Goal: Task Accomplishment & Management: Manage account settings

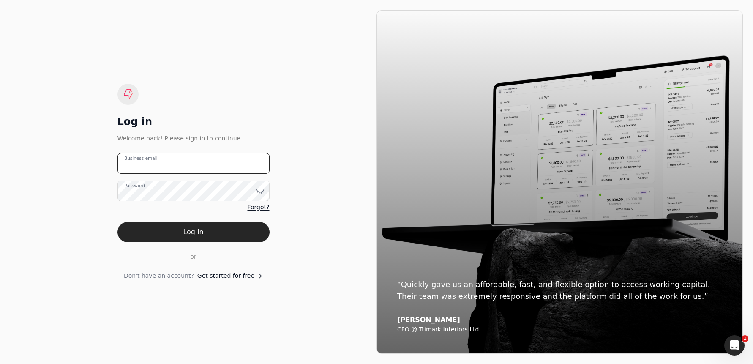
click at [237, 161] on email "Business email" at bounding box center [193, 163] width 152 height 21
click at [199, 166] on email "team+mosaic" at bounding box center [193, 163] width 152 height 21
type email "[EMAIL_ADDRESS][DOMAIN_NAME]"
drag, startPoint x: 204, startPoint y: 228, endPoint x: 225, endPoint y: 221, distance: 22.4
click at [204, 228] on button "Log in" at bounding box center [193, 232] width 152 height 20
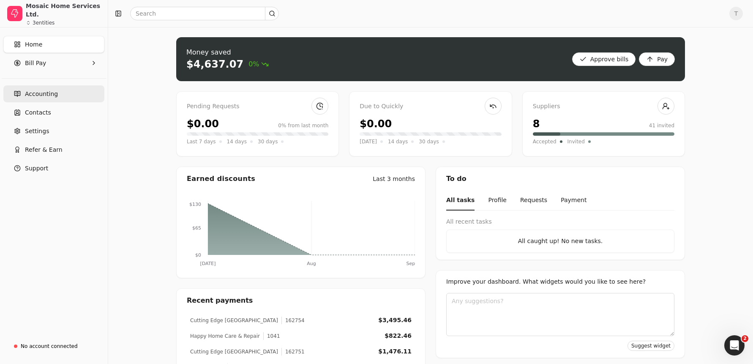
click at [33, 95] on span "Accounting" at bounding box center [41, 94] width 33 height 9
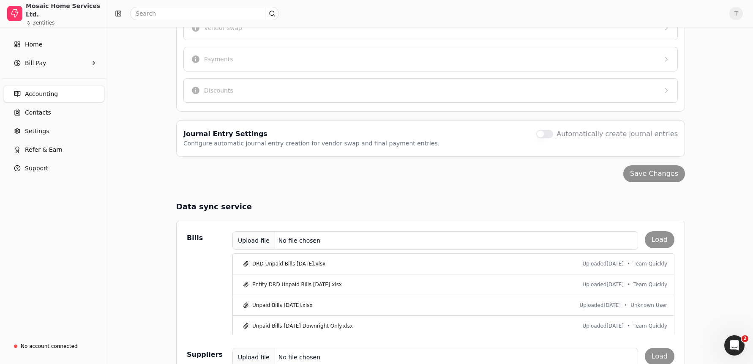
scroll to position [230, 0]
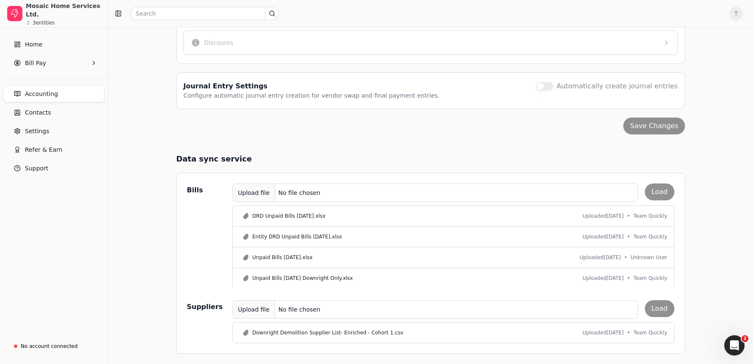
click at [670, 192] on div "Upload file No file chosen Load" at bounding box center [453, 192] width 442 height 19
click at [660, 192] on div "Upload file No file chosen Load" at bounding box center [453, 192] width 442 height 19
click at [264, 195] on div "Upload file" at bounding box center [254, 192] width 42 height 19
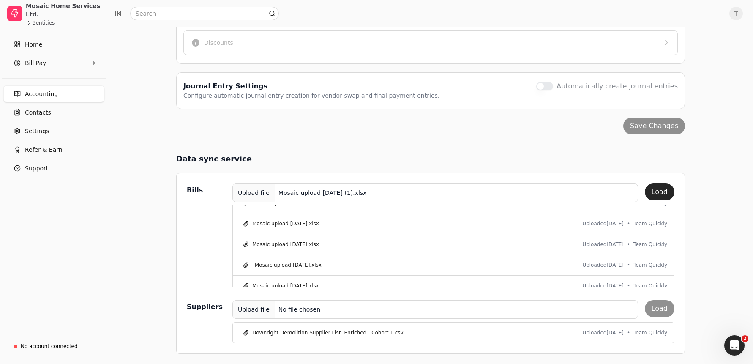
scroll to position [0, 0]
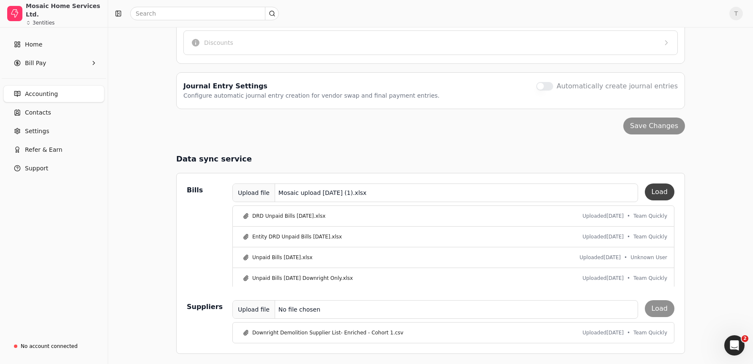
click at [663, 191] on button "Load" at bounding box center [659, 191] width 30 height 17
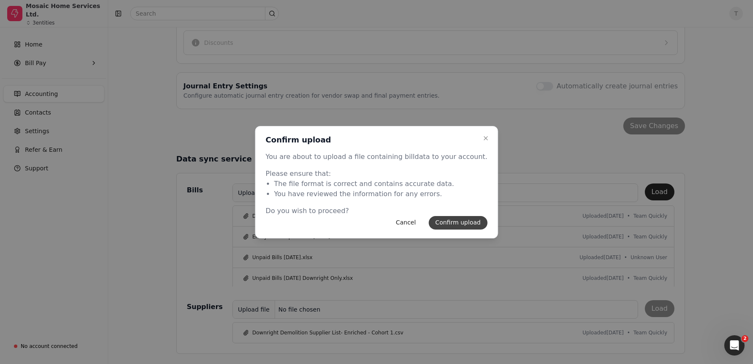
click at [447, 223] on button "Confirm upload" at bounding box center [457, 223] width 59 height 14
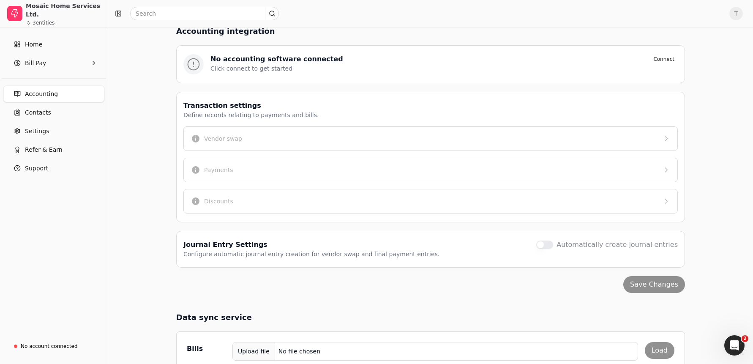
scroll to position [51, 0]
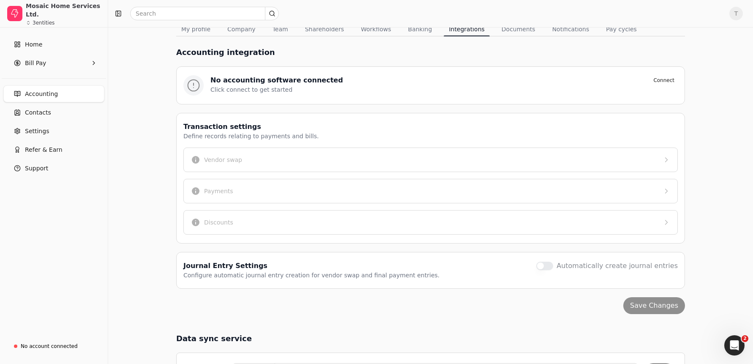
click at [166, 58] on div "Account settings Manage your company settings and profile details here. My prof…" at bounding box center [430, 259] width 644 height 567
click at [56, 95] on link "Accounting" at bounding box center [53, 93] width 101 height 17
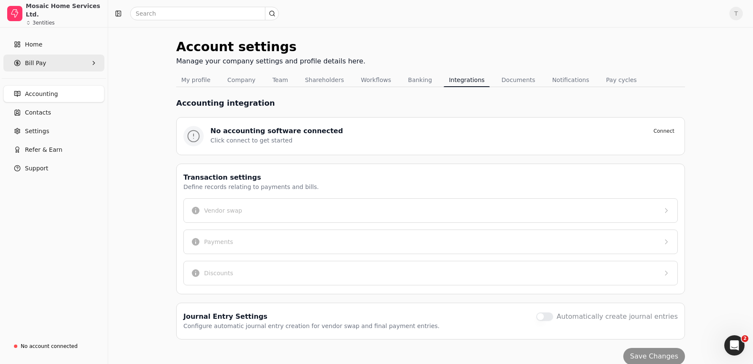
click at [53, 60] on Pay "Bill Pay" at bounding box center [53, 62] width 101 height 17
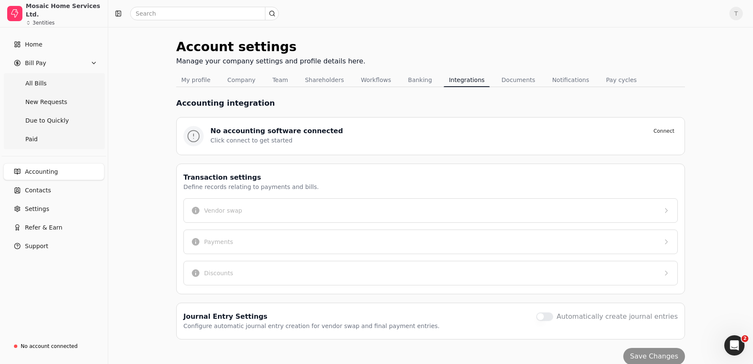
drag, startPoint x: 37, startPoint y: 82, endPoint x: 182, endPoint y: 95, distance: 146.3
click at [37, 82] on span "All Bills" at bounding box center [35, 83] width 21 height 9
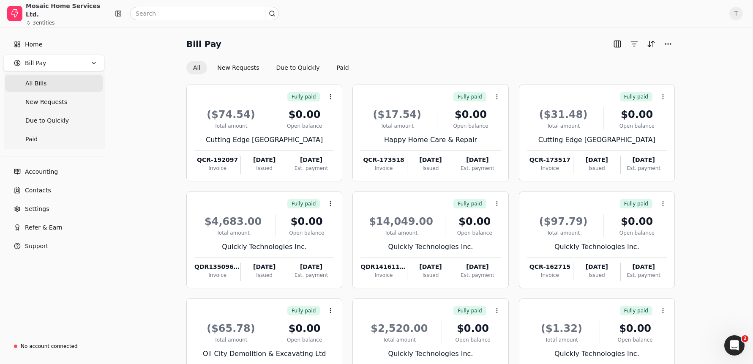
scroll to position [0, 0]
click at [235, 63] on button "New Requests" at bounding box center [237, 67] width 55 height 14
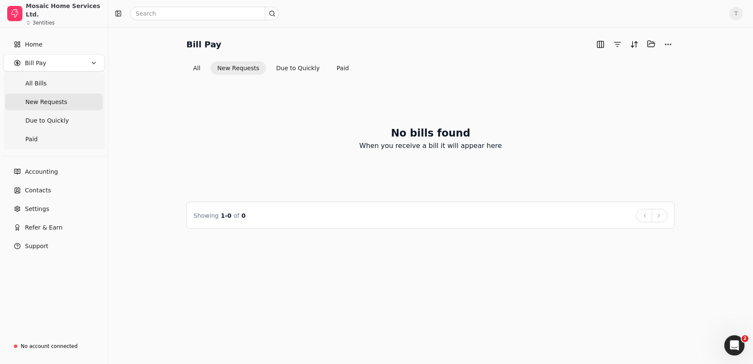
drag, startPoint x: 200, startPoint y: 66, endPoint x: 291, endPoint y: 82, distance: 92.7
click at [200, 66] on button "All" at bounding box center [196, 68] width 21 height 14
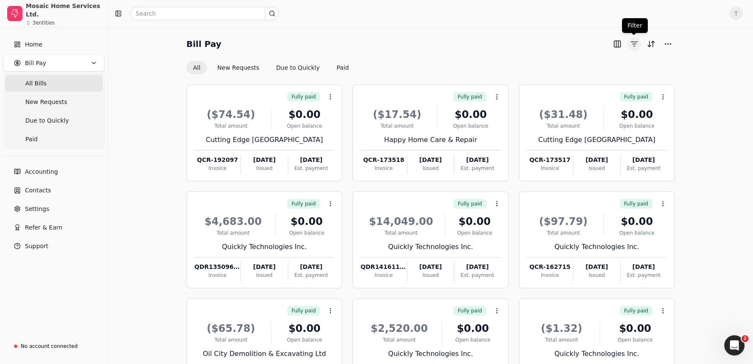
click at [633, 43] on button "button" at bounding box center [634, 44] width 14 height 14
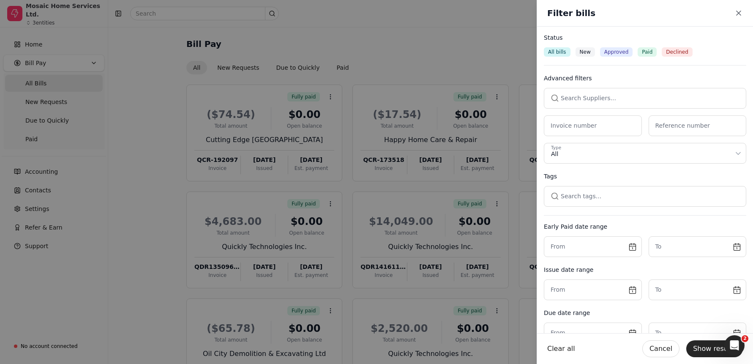
drag, startPoint x: 476, startPoint y: 49, endPoint x: 510, endPoint y: 50, distance: 33.8
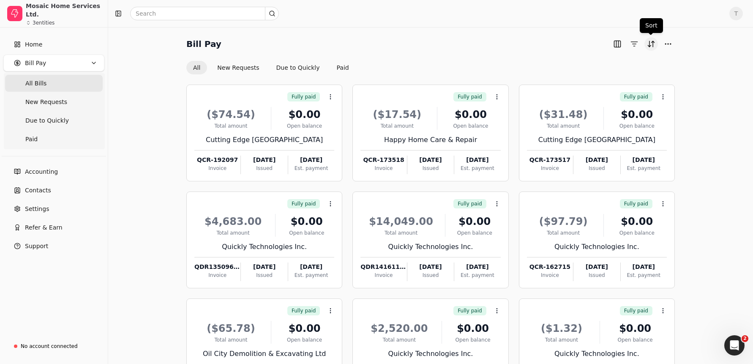
click at [656, 45] on button "Sort" at bounding box center [651, 44] width 14 height 14
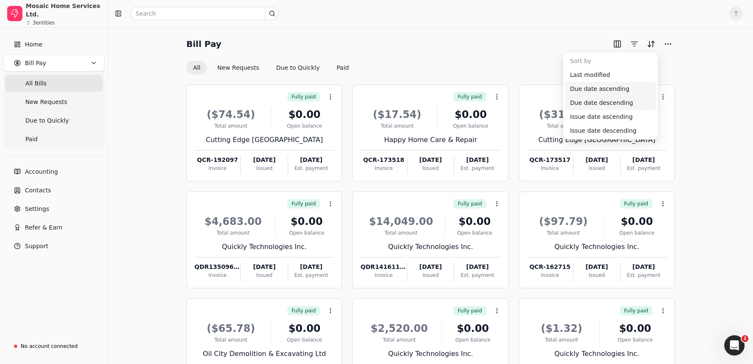
click at [606, 86] on div "Due date ascending" at bounding box center [610, 89] width 91 height 14
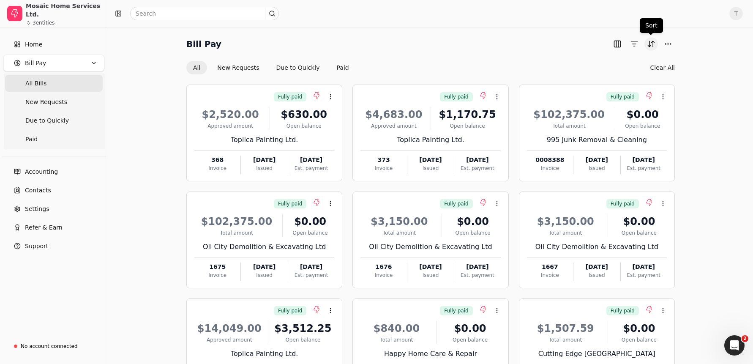
click at [647, 44] on button "Sort" at bounding box center [651, 44] width 14 height 14
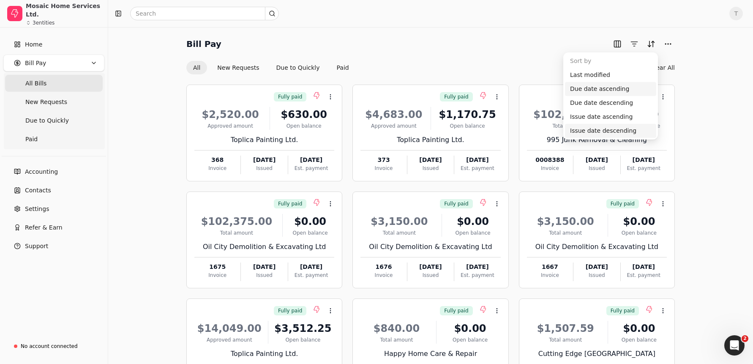
click at [596, 128] on div "Issue date descending" at bounding box center [610, 131] width 91 height 14
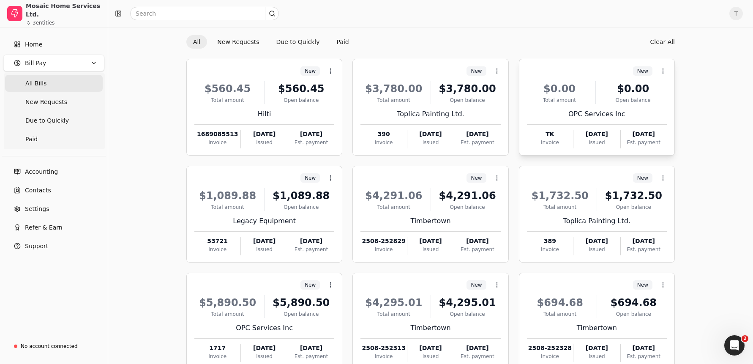
scroll to position [5, 0]
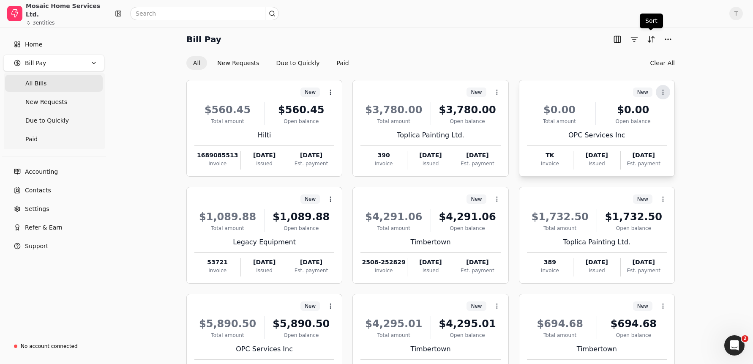
click at [662, 90] on icon at bounding box center [662, 92] width 7 height 7
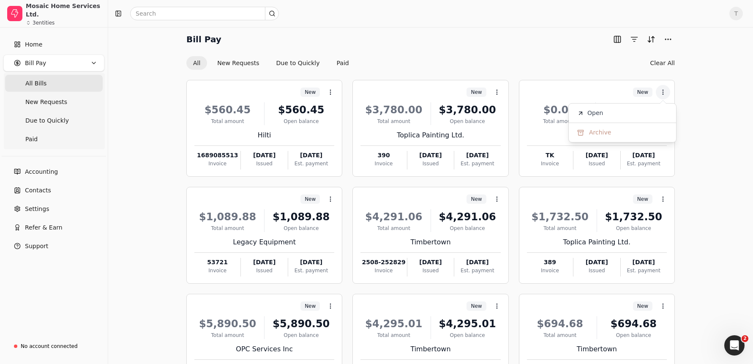
drag, startPoint x: 594, startPoint y: 128, endPoint x: 582, endPoint y: 137, distance: 14.5
click at [594, 128] on span "Archive" at bounding box center [600, 132] width 22 height 9
click at [590, 135] on span "Archive" at bounding box center [600, 132] width 22 height 9
drag, startPoint x: 501, startPoint y: 33, endPoint x: 583, endPoint y: 138, distance: 133.0
click at [502, 34] on div "Bill Pay" at bounding box center [430, 40] width 488 height 14
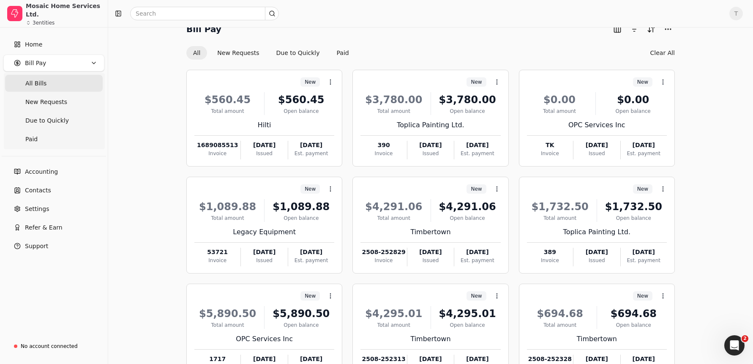
scroll to position [0, 0]
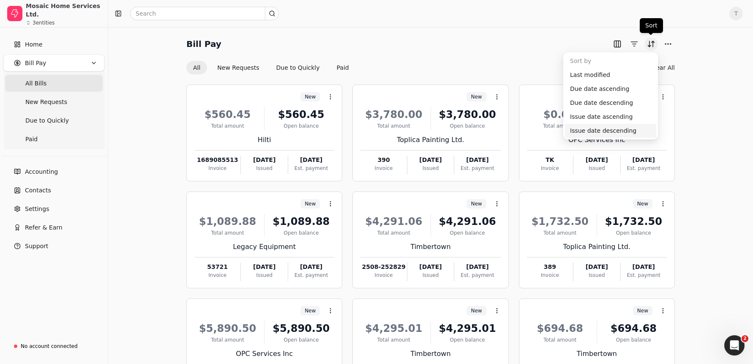
click at [652, 41] on button "Sort" at bounding box center [651, 44] width 14 height 14
click at [411, 49] on div "Bill Pay" at bounding box center [430, 44] width 488 height 14
click at [648, 45] on button "Sort" at bounding box center [651, 44] width 14 height 14
click at [629, 120] on div "Issue date ascending" at bounding box center [610, 117] width 91 height 14
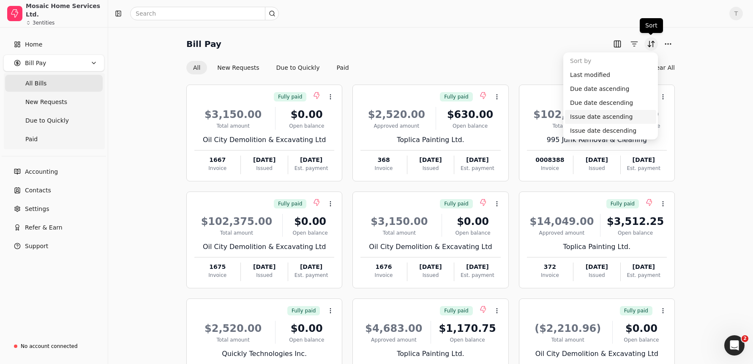
click at [651, 41] on button "Sort" at bounding box center [651, 44] width 14 height 14
click at [626, 132] on div "Issue date descending" at bounding box center [610, 131] width 91 height 14
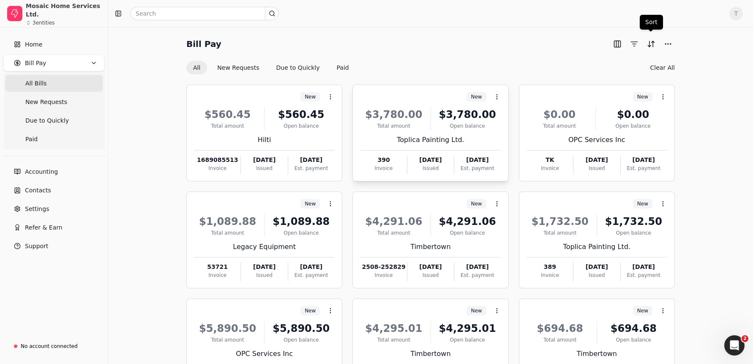
scroll to position [79, 0]
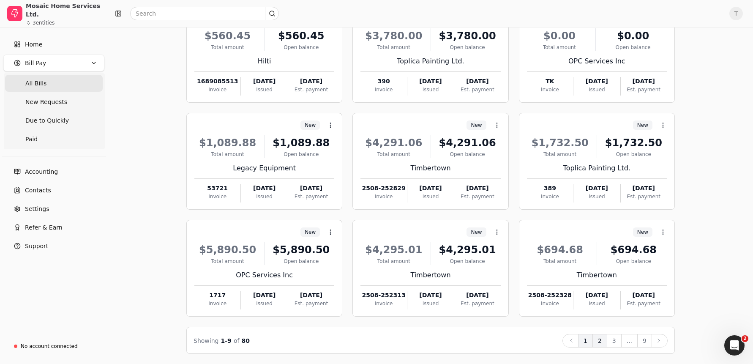
click at [603, 337] on button "2" at bounding box center [599, 341] width 15 height 14
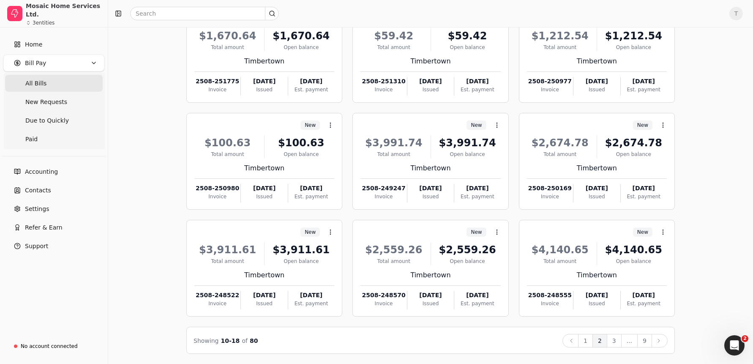
click at [613, 340] on button "3" at bounding box center [613, 341] width 15 height 14
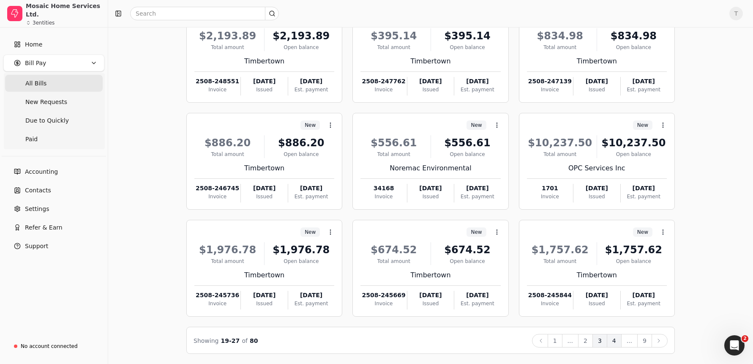
click at [615, 341] on button "4" at bounding box center [613, 341] width 15 height 14
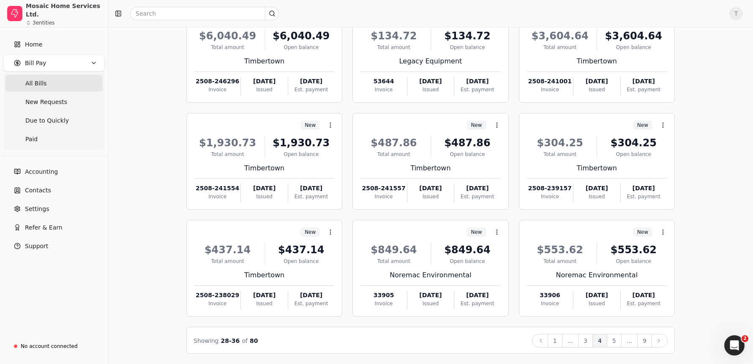
scroll to position [76, 0]
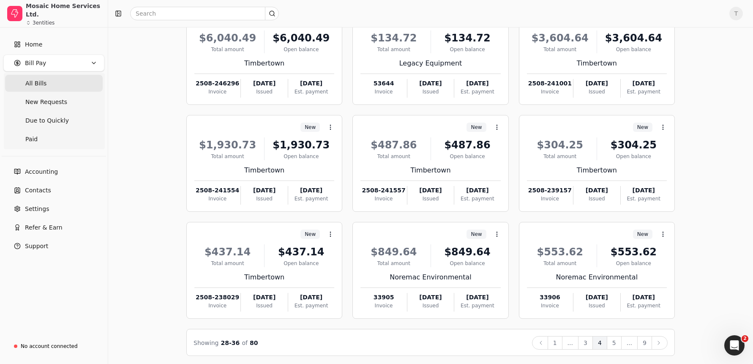
click at [610, 343] on button "5" at bounding box center [613, 343] width 15 height 14
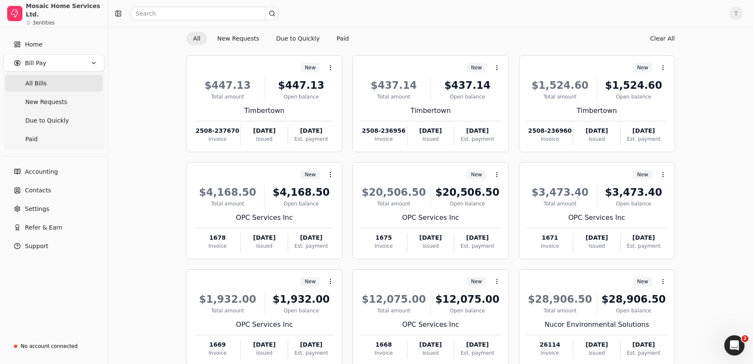
scroll to position [79, 0]
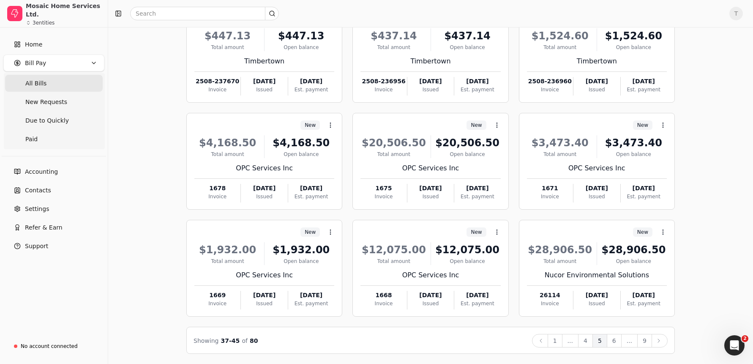
click at [617, 340] on button "6" at bounding box center [613, 341] width 15 height 14
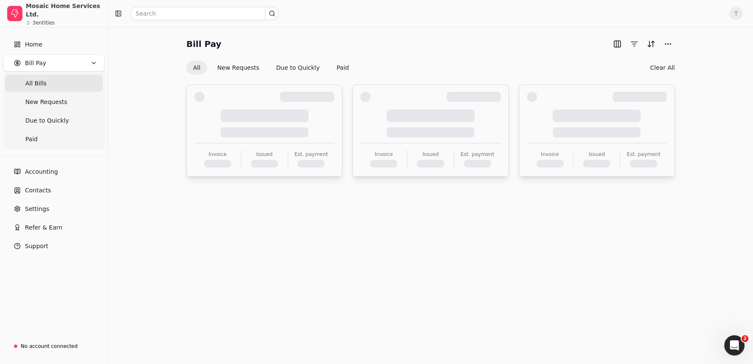
scroll to position [0, 0]
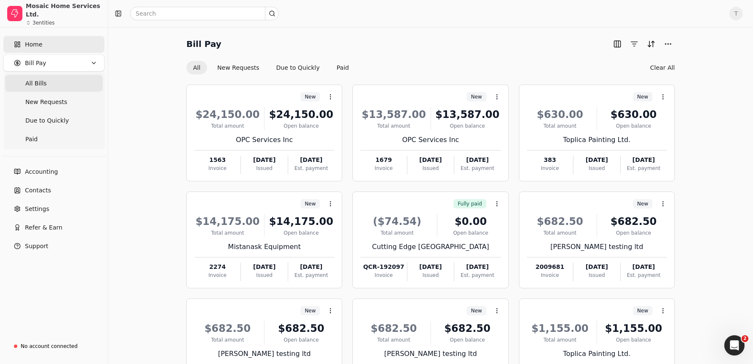
click at [46, 45] on link "Home" at bounding box center [53, 44] width 101 height 17
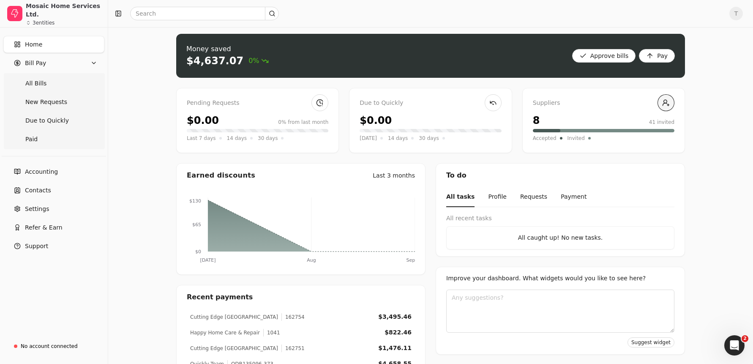
scroll to position [4, 0]
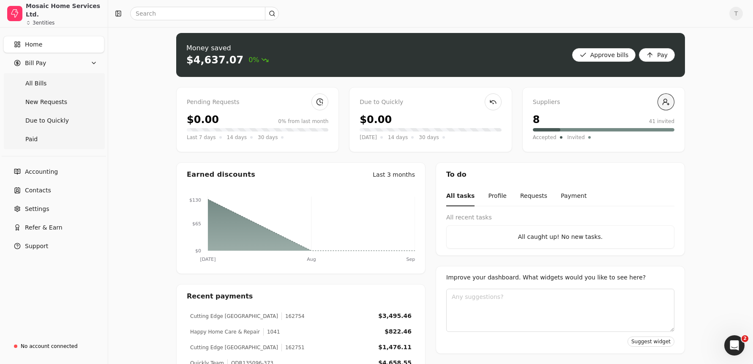
click at [664, 103] on link at bounding box center [665, 101] width 17 height 17
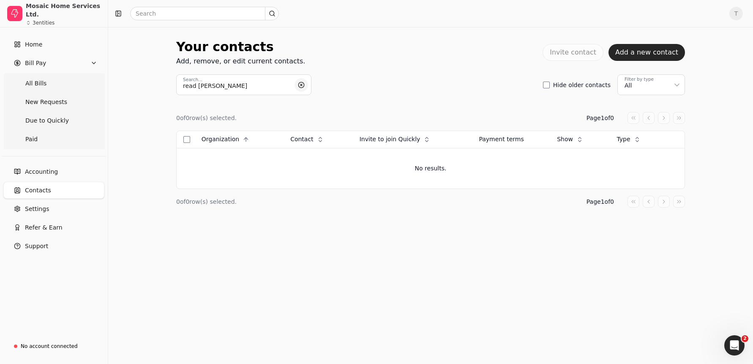
click at [302, 84] on button "button" at bounding box center [301, 85] width 14 height 14
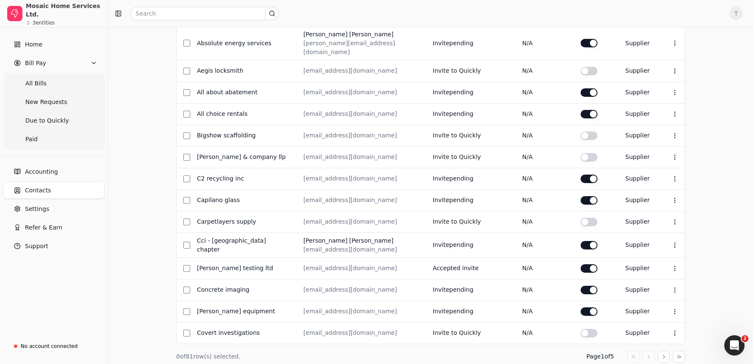
scroll to position [285, 0]
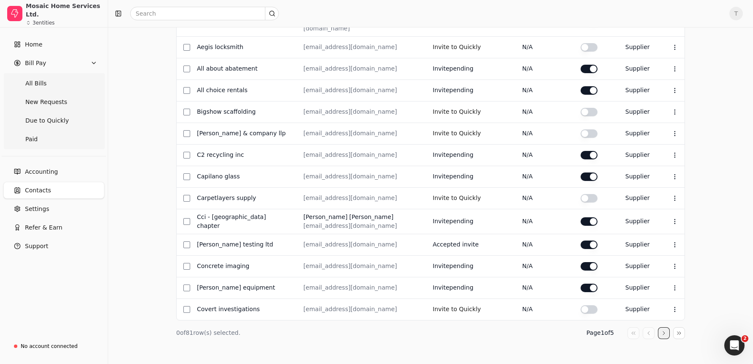
click at [661, 327] on button "button" at bounding box center [664, 333] width 12 height 12
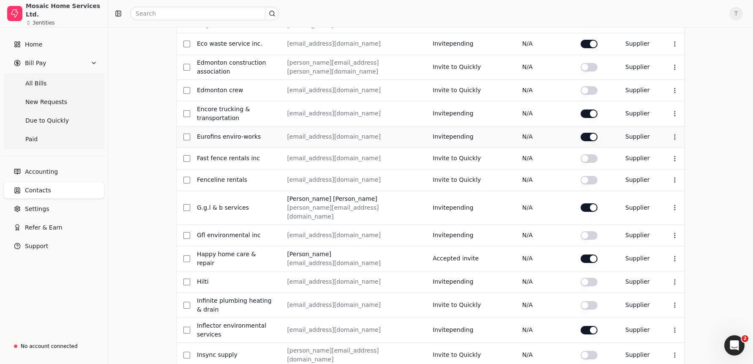
scroll to position [281, 0]
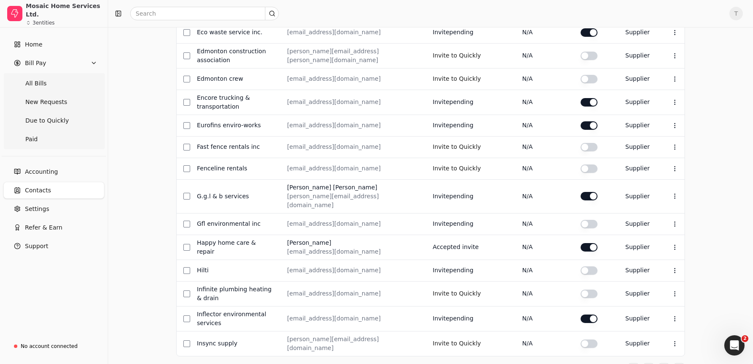
click at [664, 363] on button "button" at bounding box center [664, 369] width 12 height 12
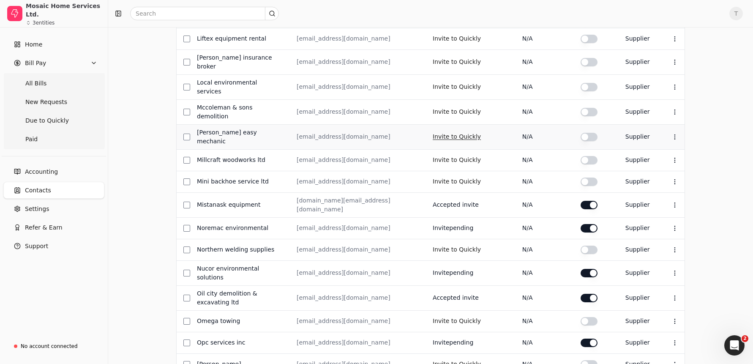
scroll to position [271, 0]
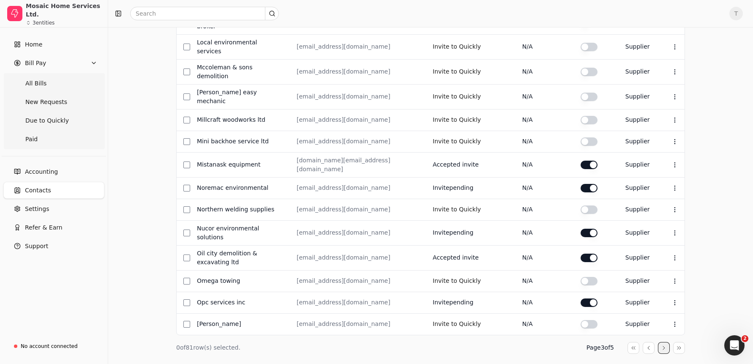
click at [667, 342] on button "button" at bounding box center [664, 348] width 12 height 12
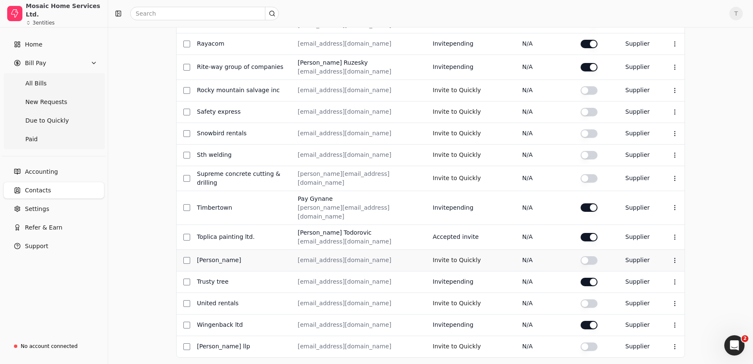
scroll to position [291, 0]
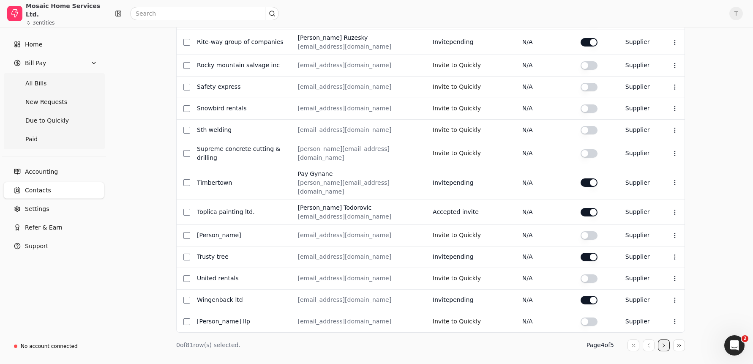
click at [662, 339] on button "button" at bounding box center [664, 345] width 12 height 12
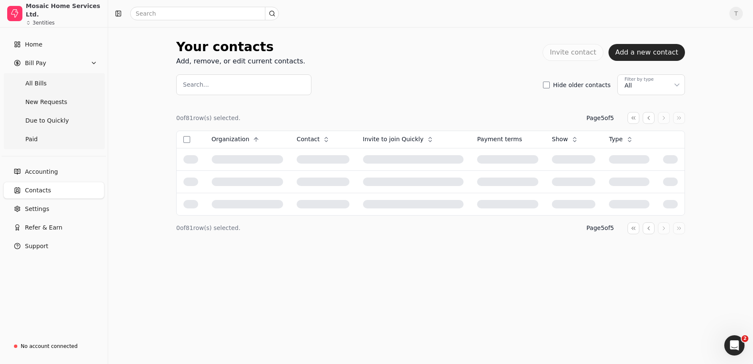
scroll to position [0, 0]
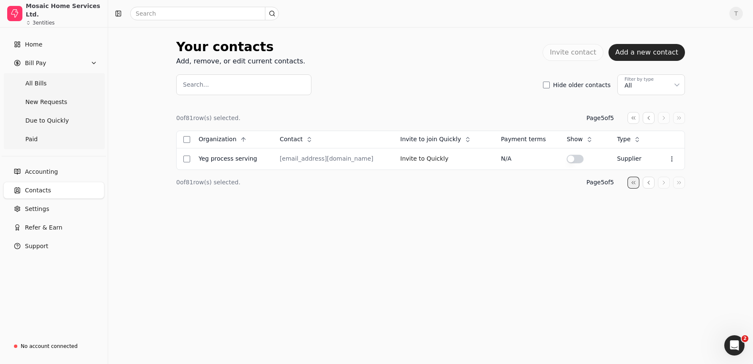
click at [634, 183] on button "button" at bounding box center [633, 183] width 12 height 12
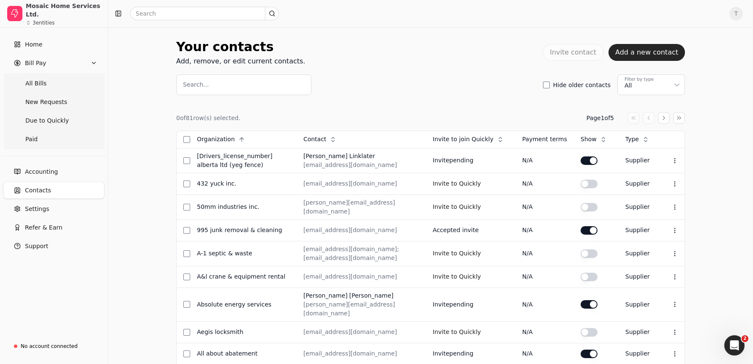
click at [742, 16] on button "T" at bounding box center [736, 14] width 14 height 14
drag, startPoint x: 677, startPoint y: 63, endPoint x: 671, endPoint y: 62, distance: 6.4
click at [677, 63] on span "Sign Out" at bounding box center [677, 63] width 25 height 9
